Goal: Book appointment/travel/reservation

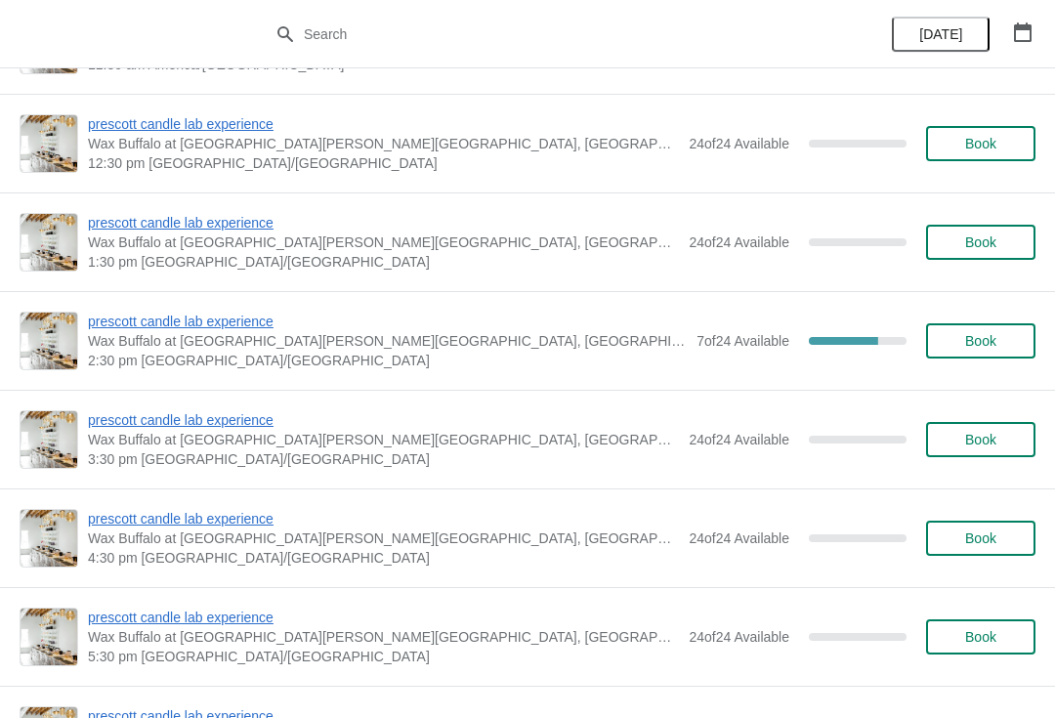
scroll to position [328, 0]
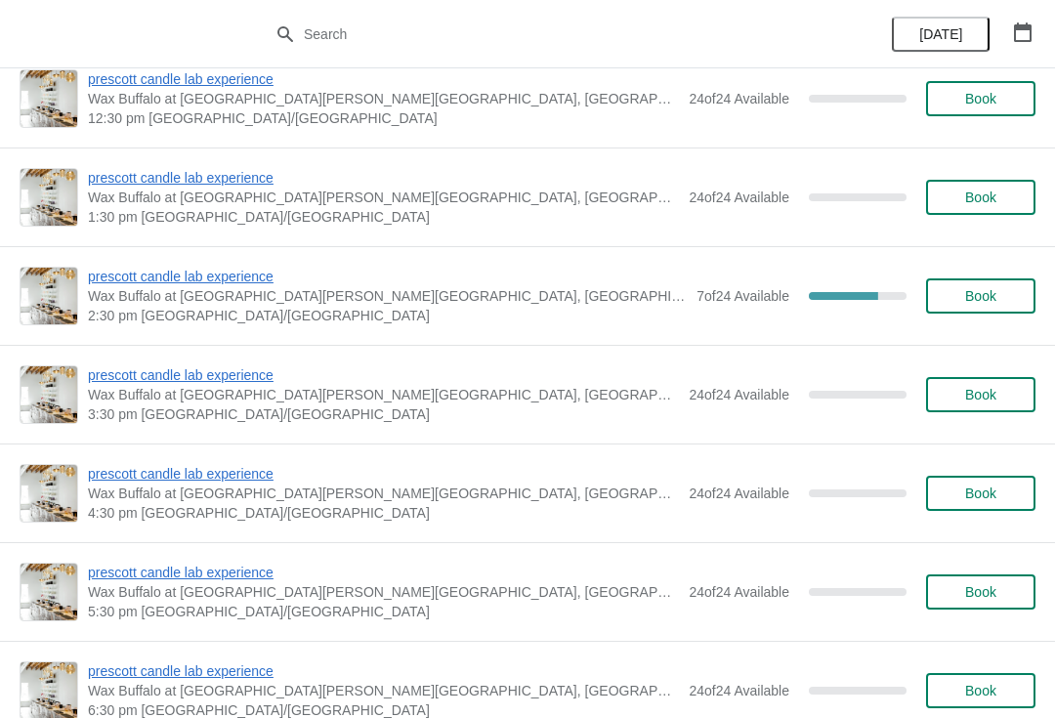
click at [260, 268] on span "prescott candle lab experience" at bounding box center [387, 277] width 599 height 20
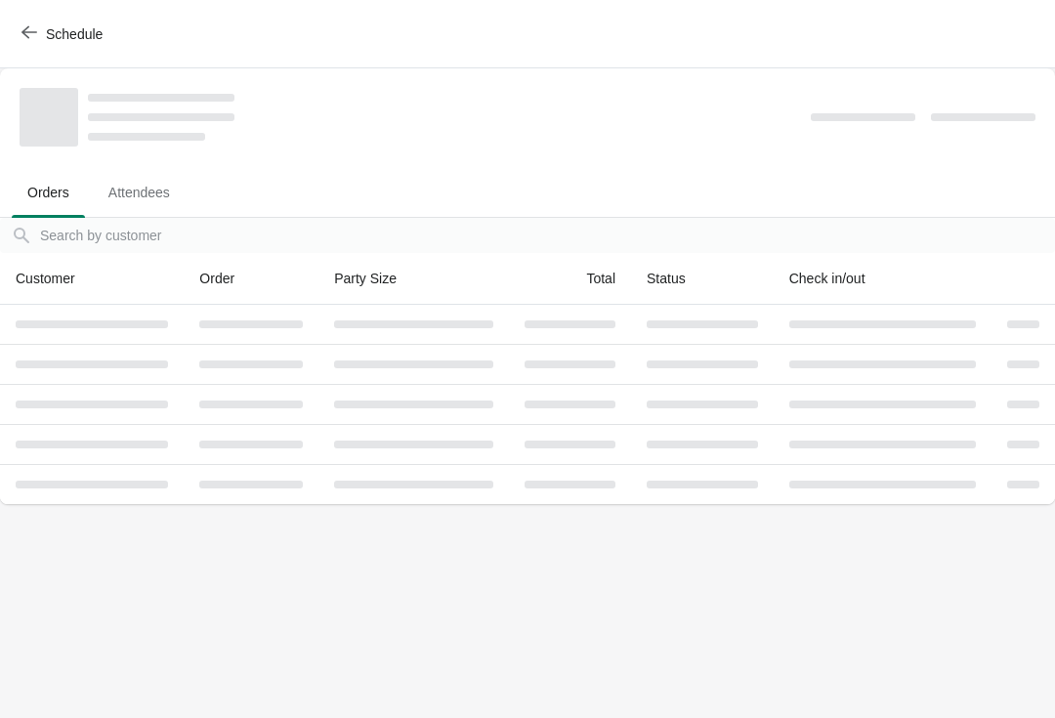
scroll to position [0, 0]
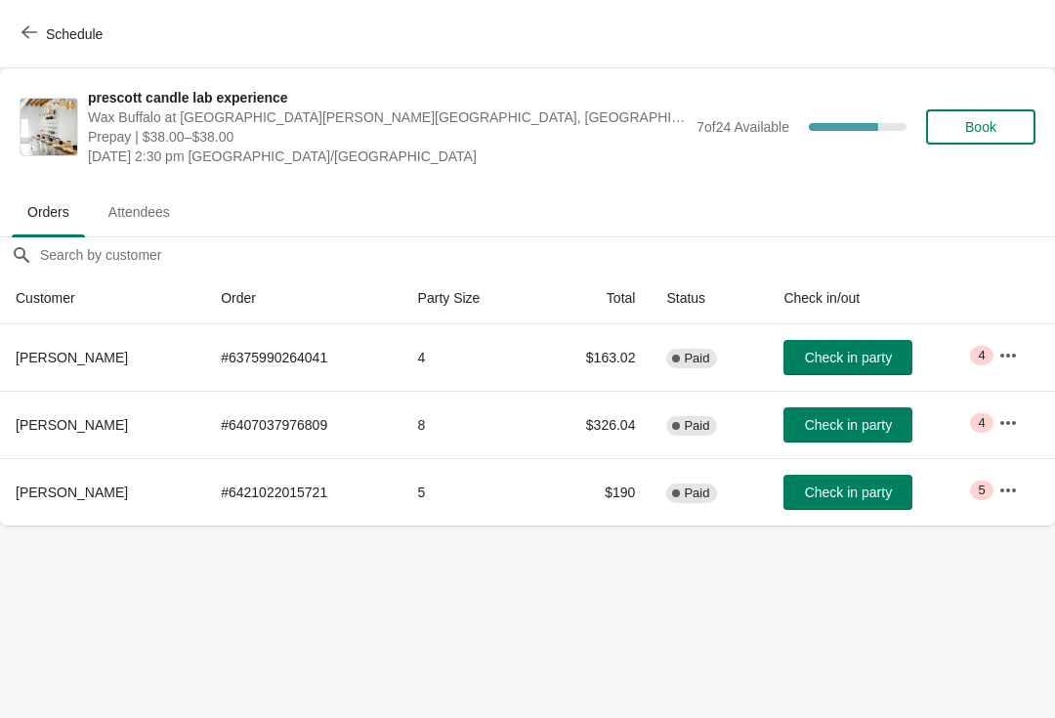
click at [1012, 356] on icon "button" at bounding box center [1008, 356] width 20 height 20
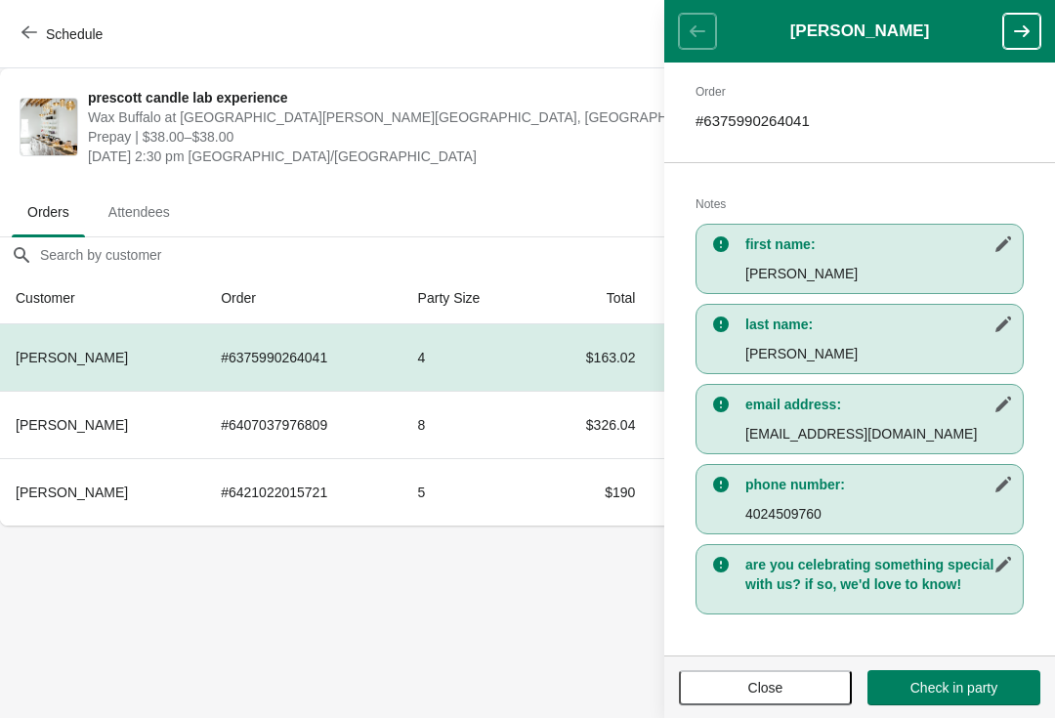
scroll to position [300, 0]
click at [785, 683] on span "Close" at bounding box center [765, 688] width 138 height 16
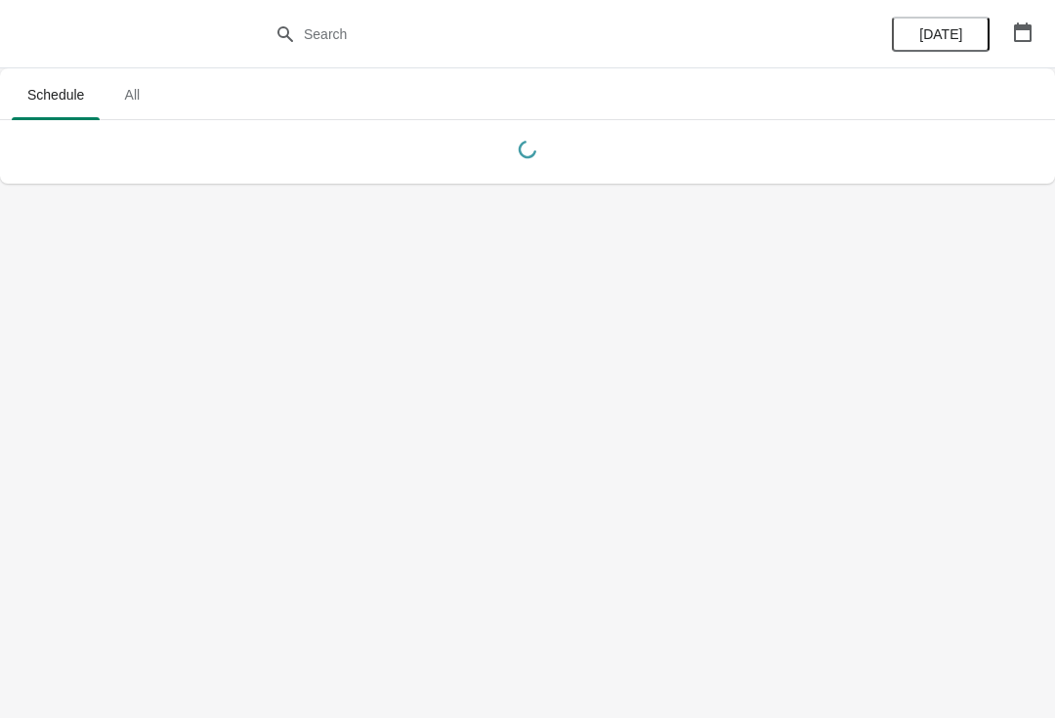
click at [1025, 48] on button "button" at bounding box center [1022, 32] width 35 height 35
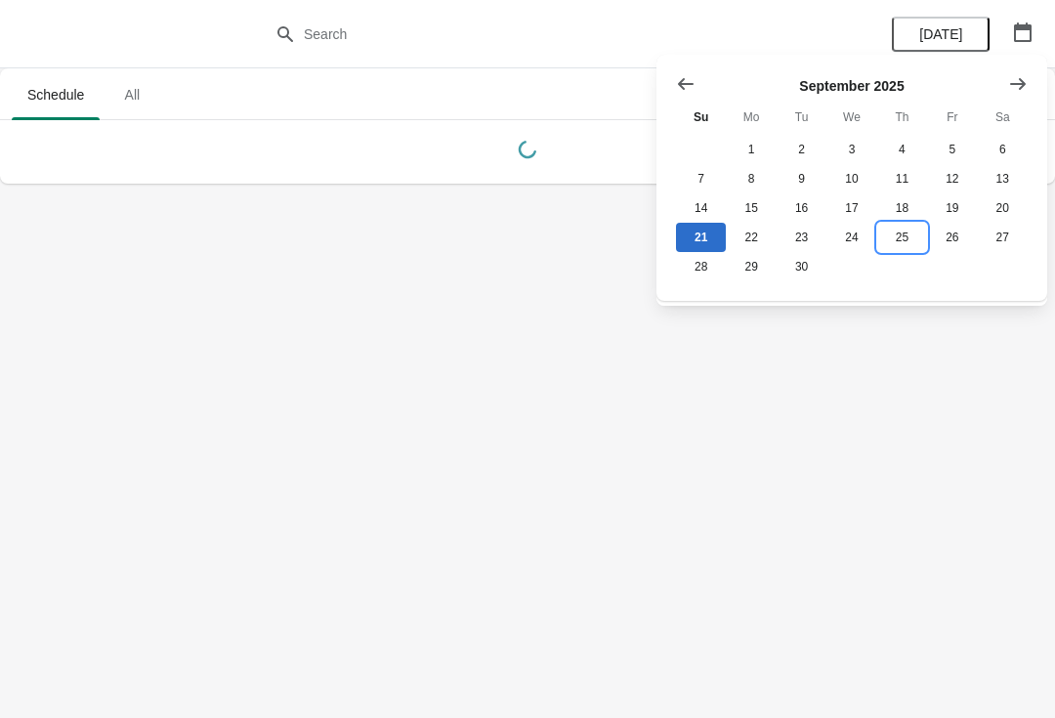
click at [882, 238] on button "25" at bounding box center [902, 237] width 50 height 29
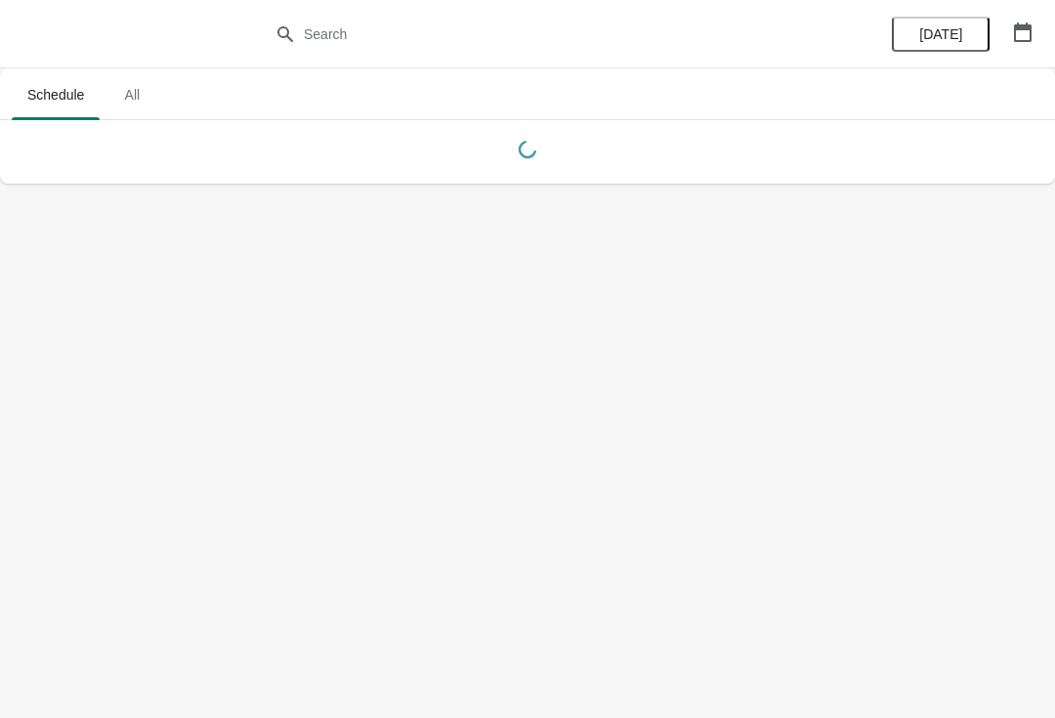
click at [1026, 37] on icon "button" at bounding box center [1023, 32] width 20 height 20
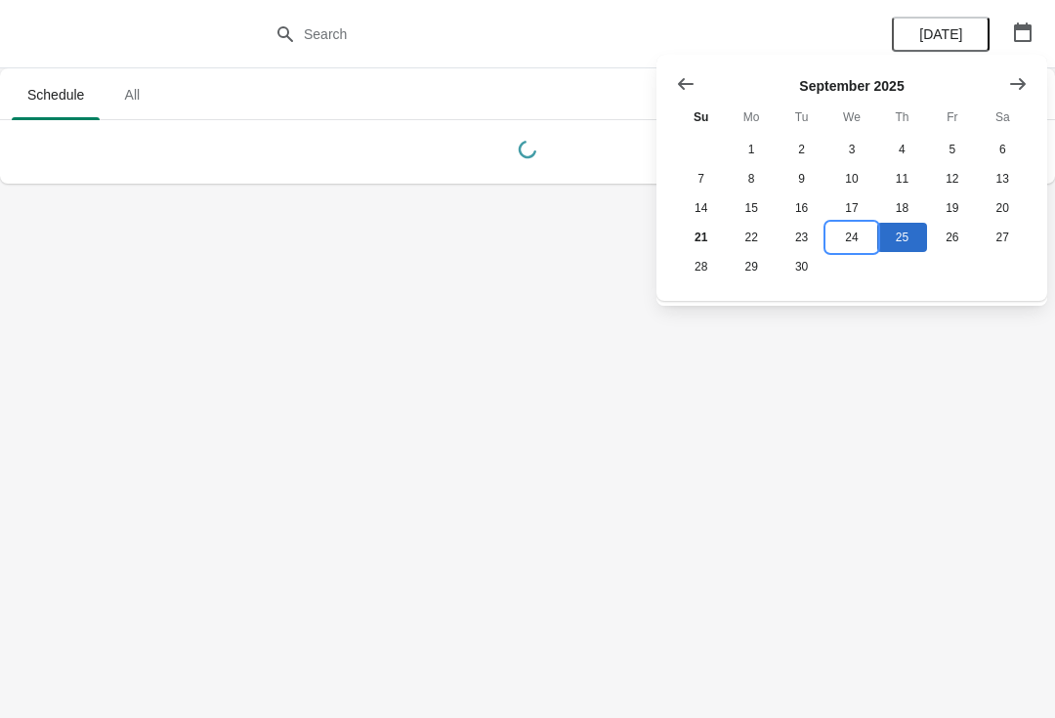
click at [840, 240] on button "24" at bounding box center [851, 237] width 50 height 29
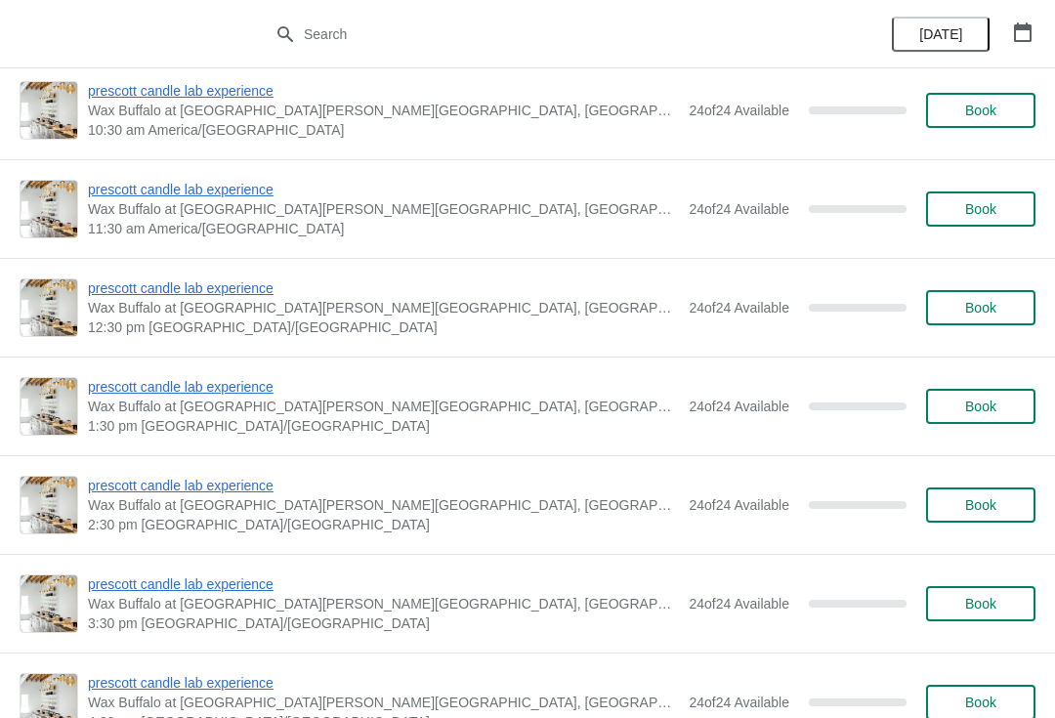
scroll to position [382, 0]
